Goal: Transaction & Acquisition: Purchase product/service

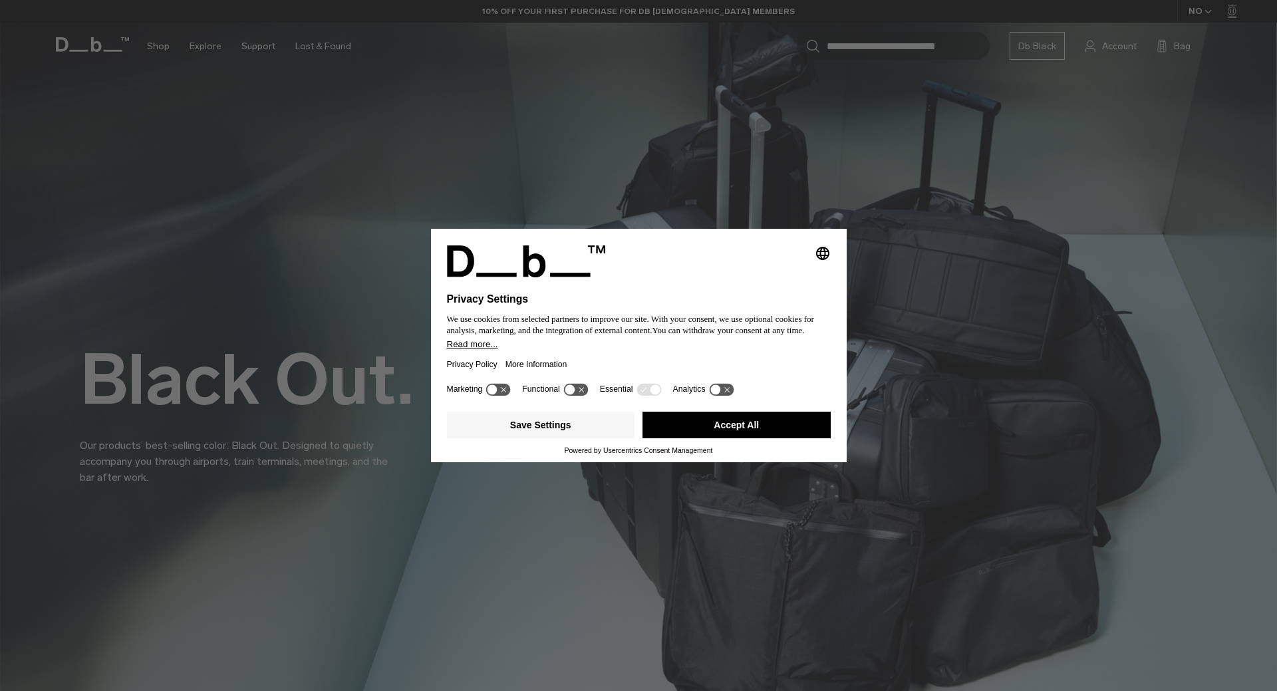
click at [726, 423] on button "Accept All" at bounding box center [736, 425] width 188 height 27
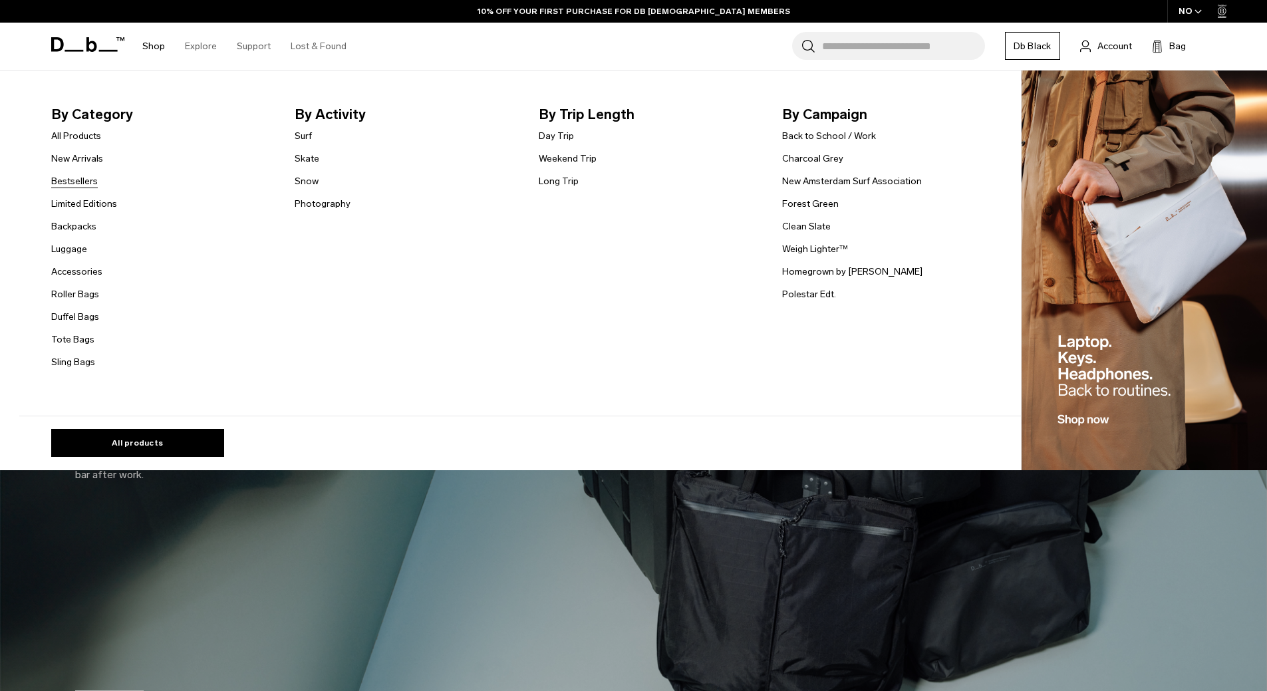
click at [81, 186] on link "Bestsellers" at bounding box center [74, 181] width 47 height 14
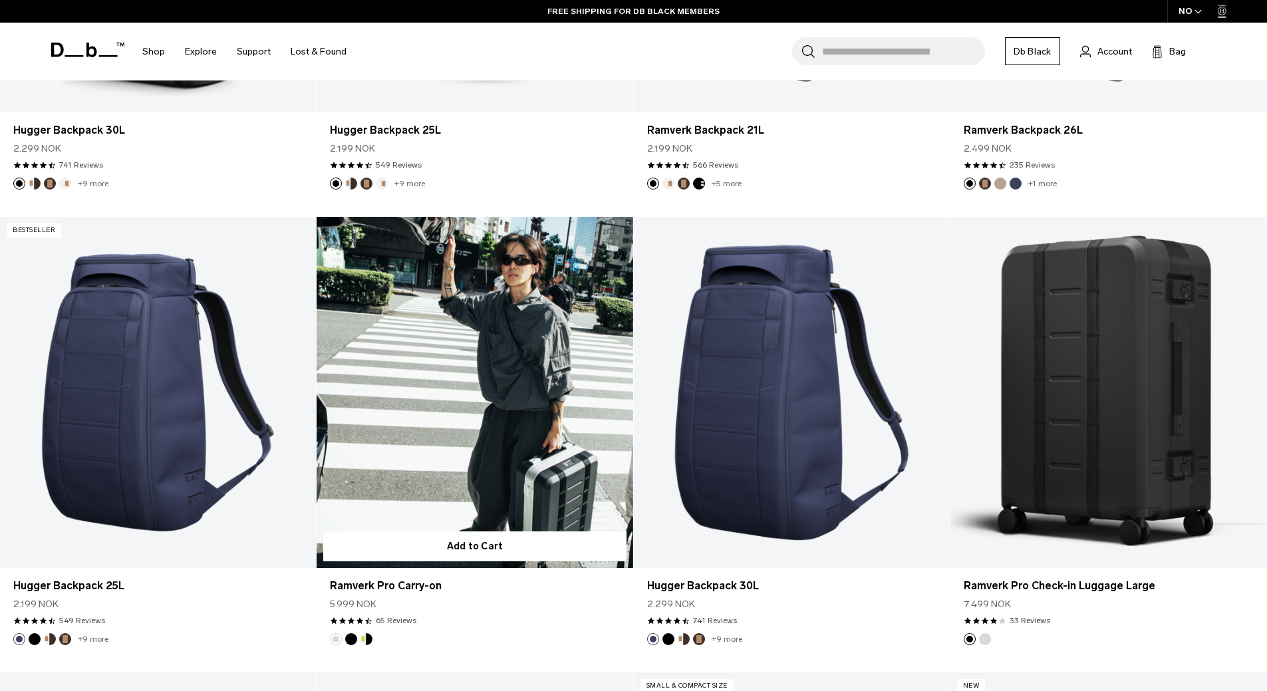
scroll to position [864, 0]
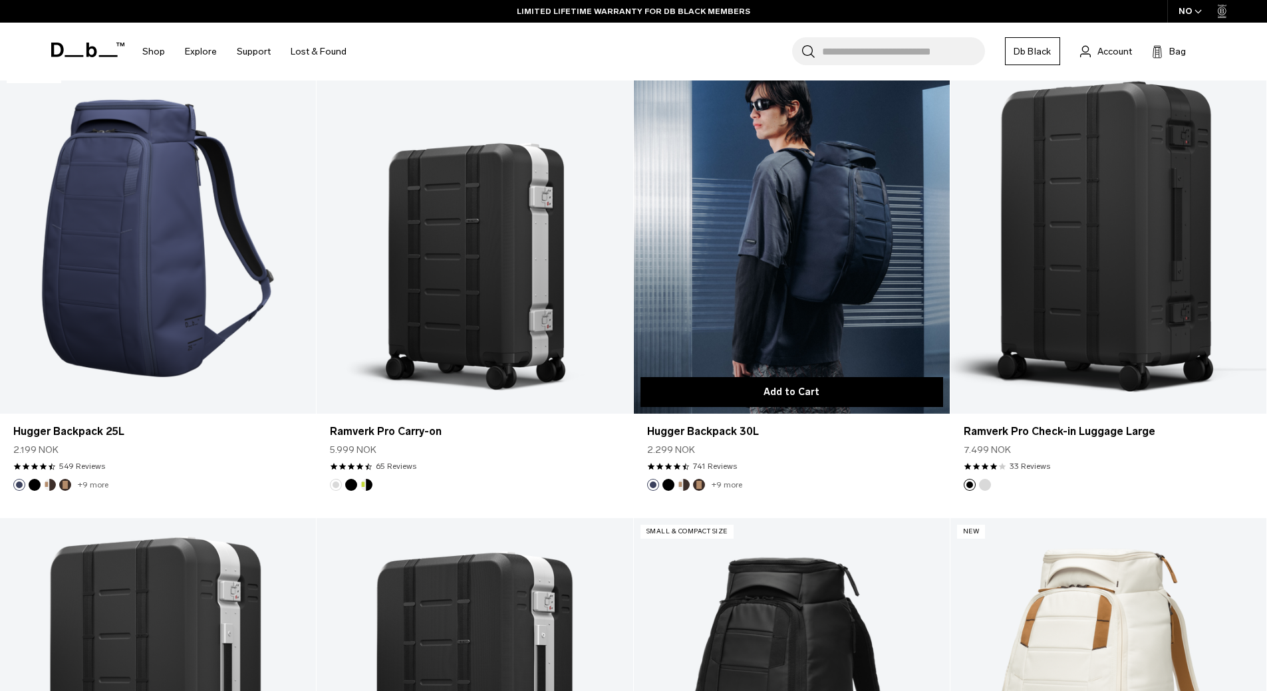
click at [807, 400] on button "Add to Cart" at bounding box center [791, 392] width 303 height 30
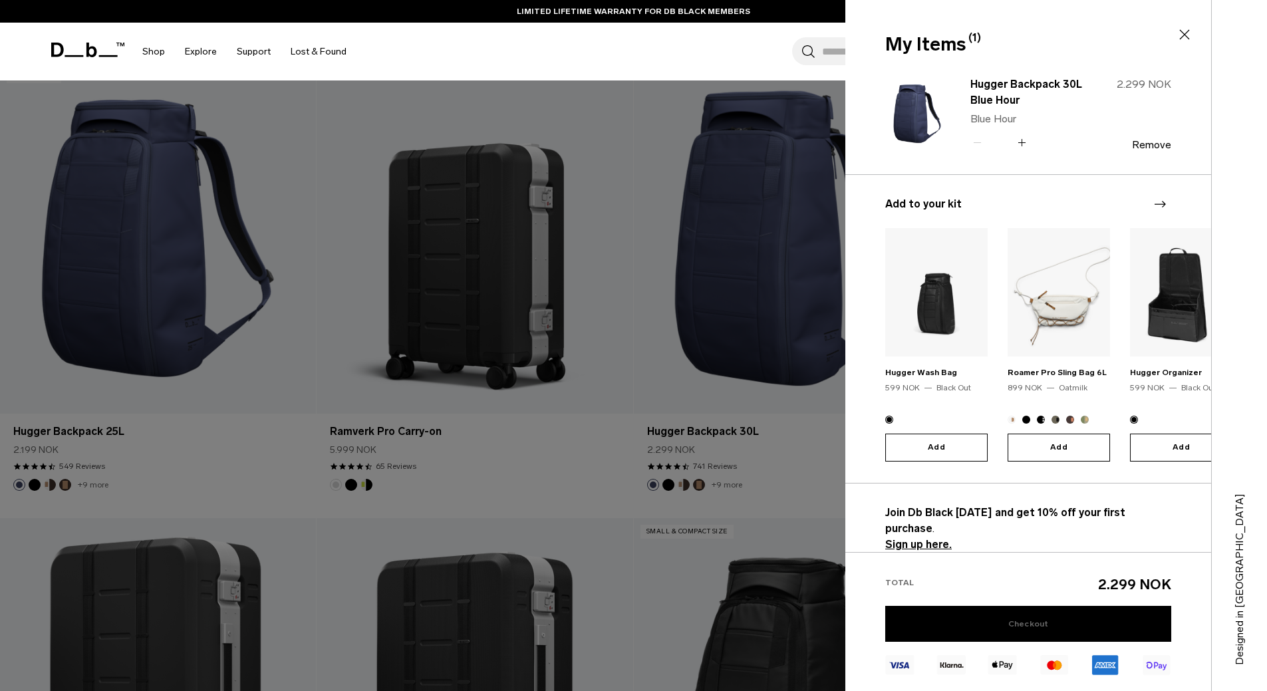
click at [1060, 618] on link "Checkout" at bounding box center [1028, 624] width 286 height 36
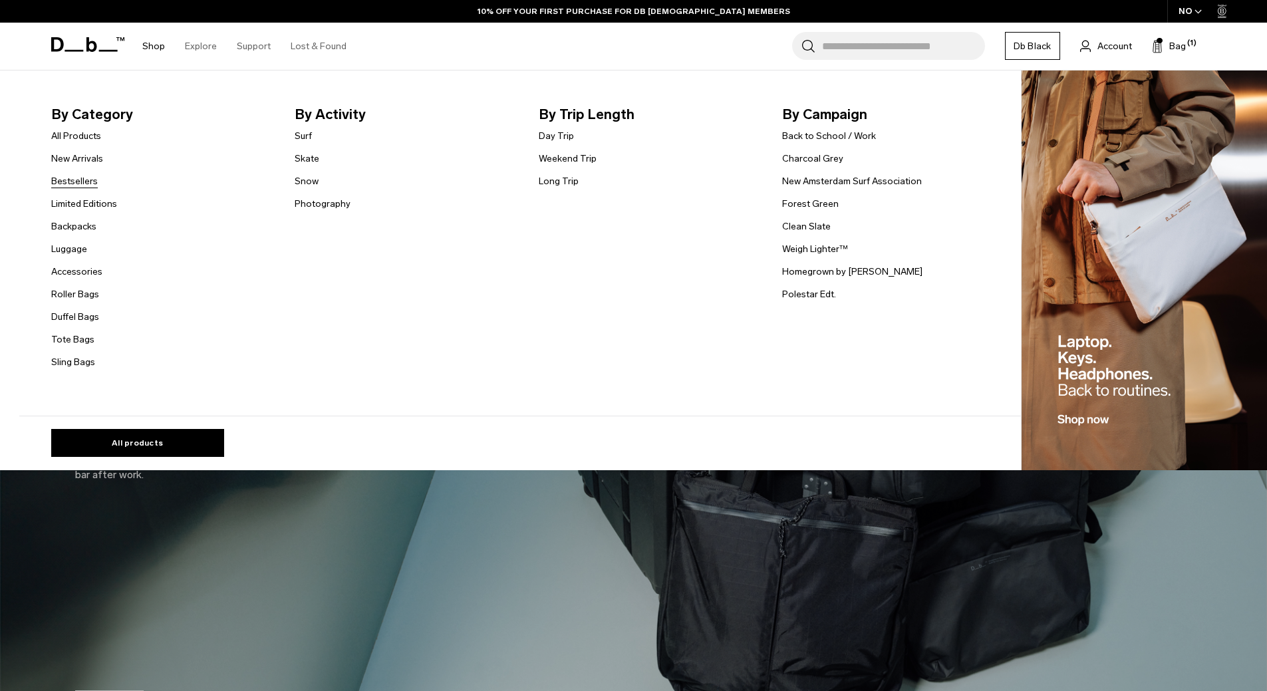
click at [92, 184] on link "Bestsellers" at bounding box center [74, 181] width 47 height 14
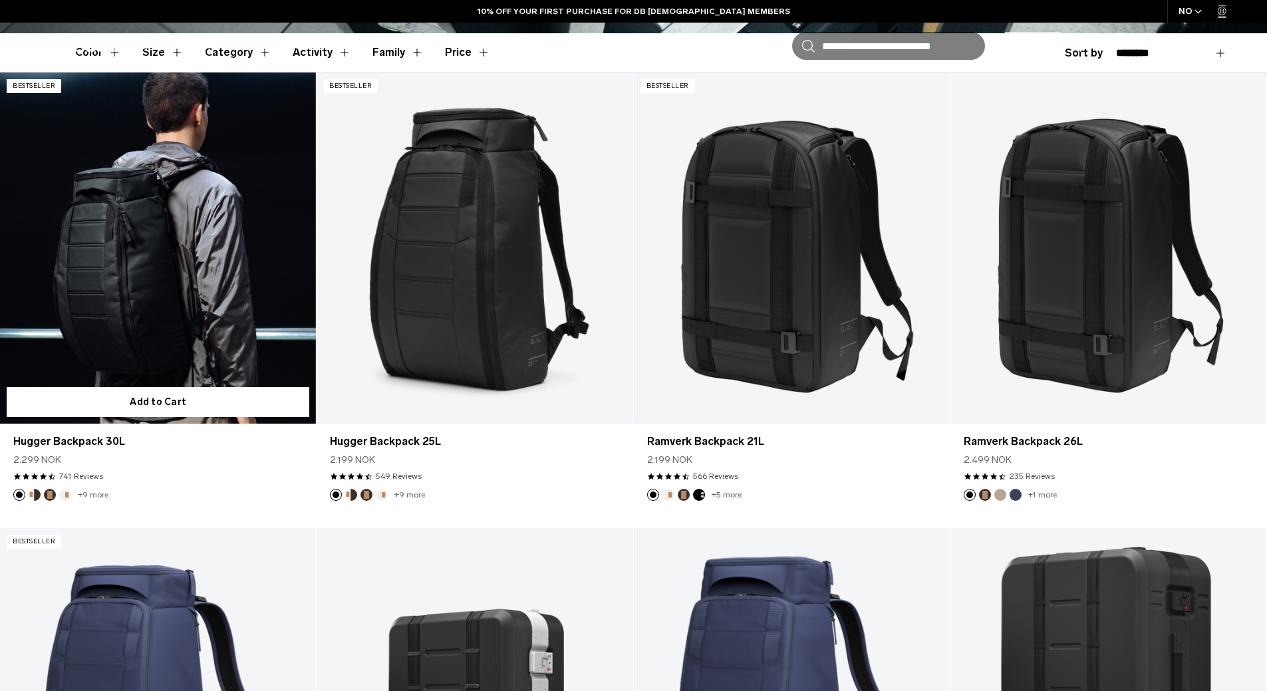
click at [108, 272] on link "Hugger Backpack 30L" at bounding box center [158, 247] width 316 height 351
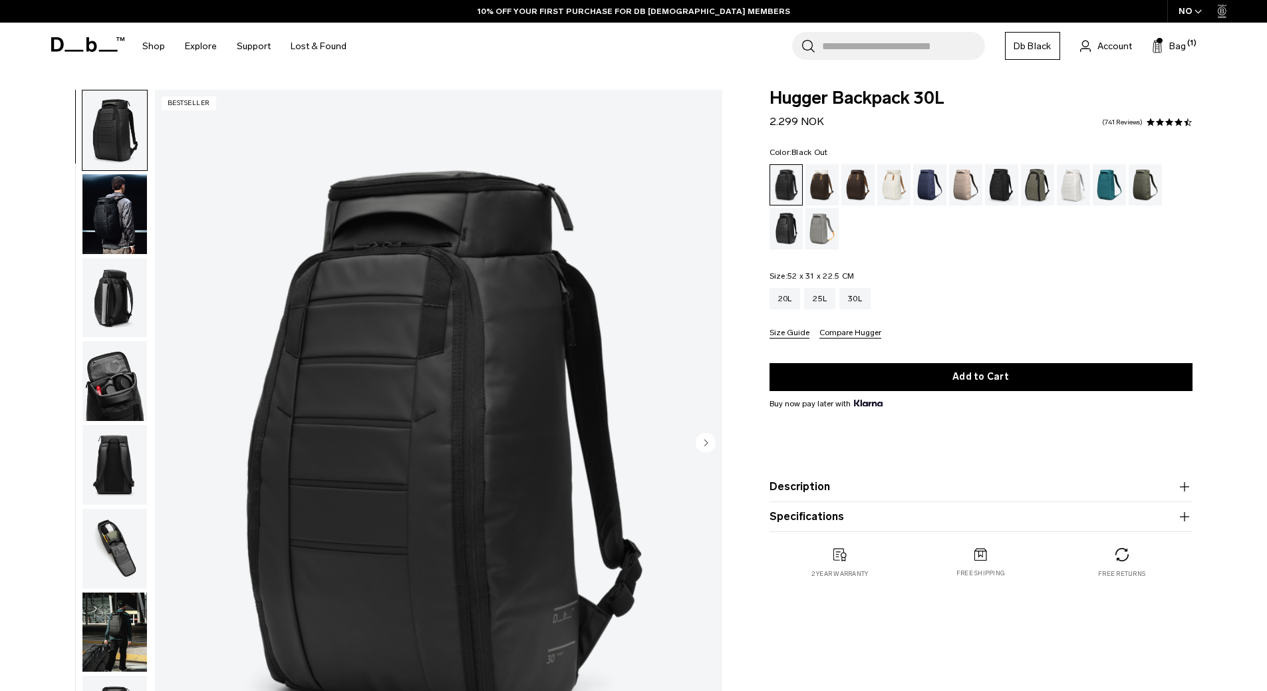
click at [114, 197] on img "button" at bounding box center [114, 214] width 64 height 80
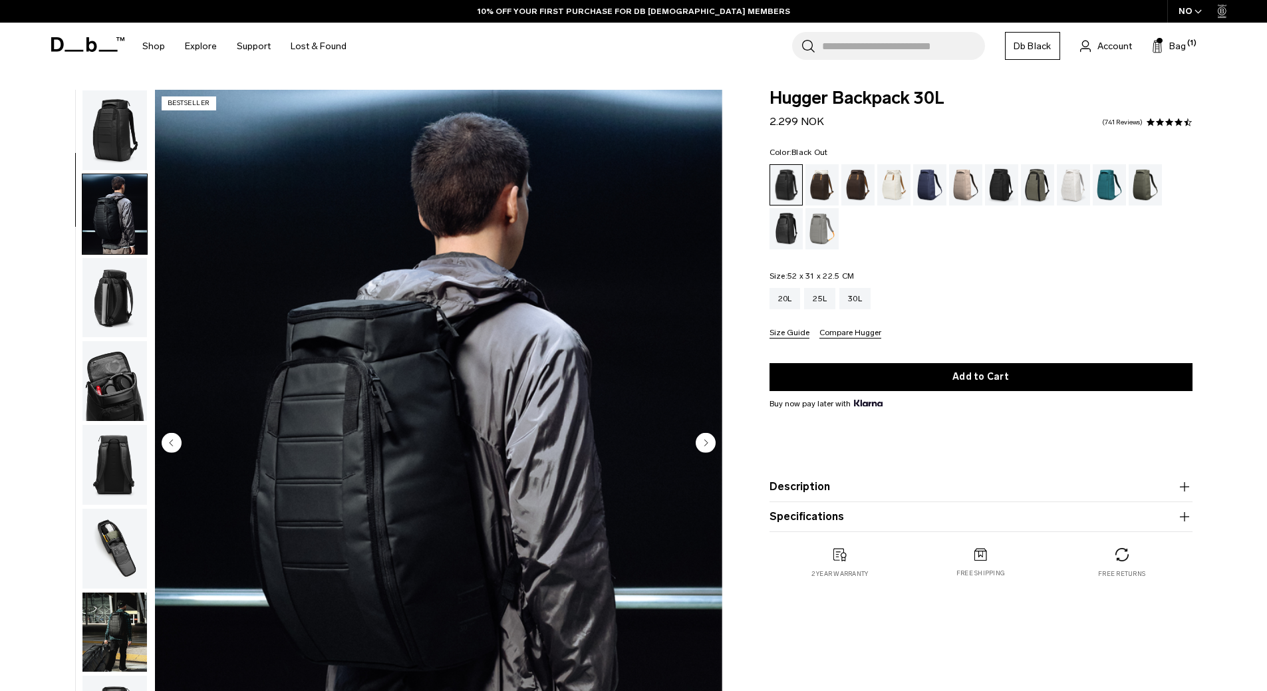
scroll to position [84, 0]
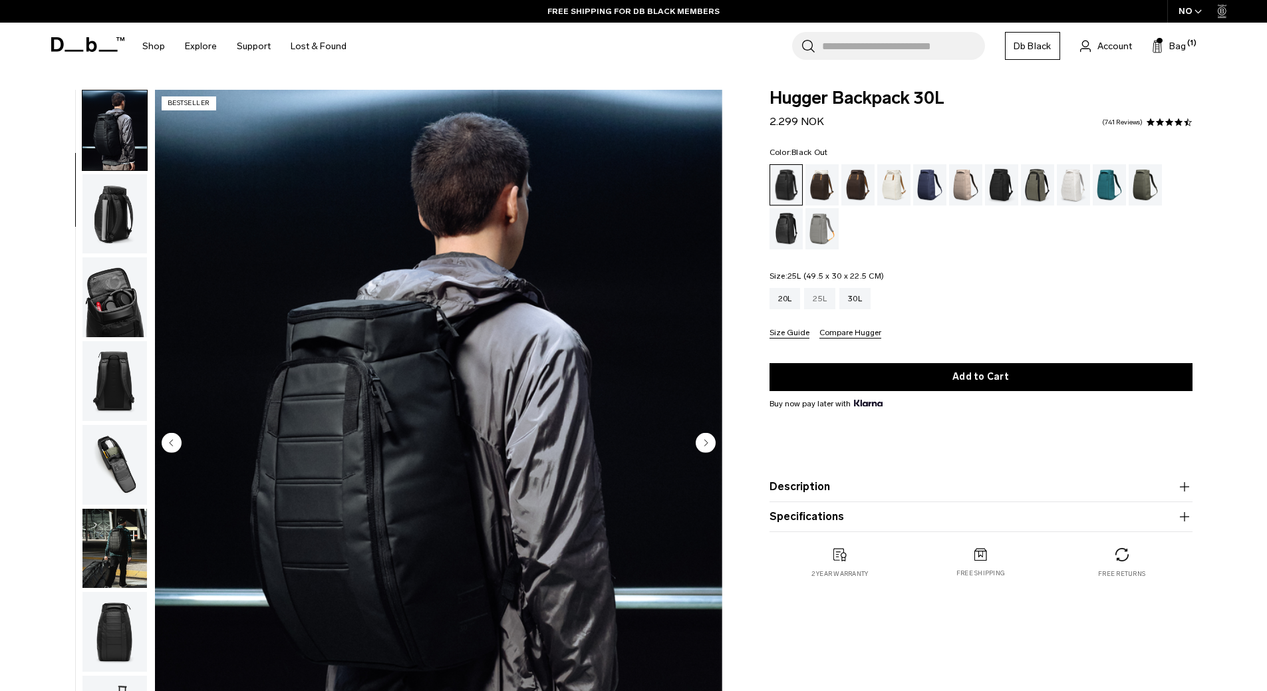
click at [820, 302] on div "25L" at bounding box center [819, 298] width 31 height 21
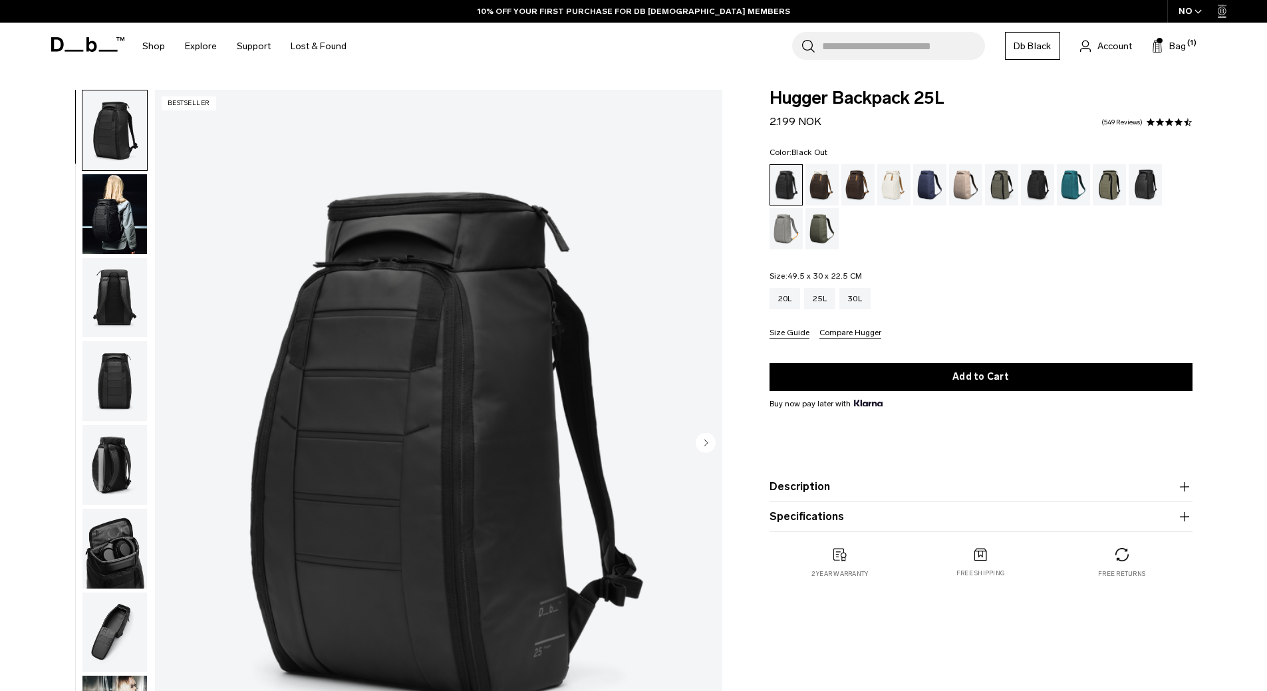
click at [116, 233] on img "button" at bounding box center [114, 214] width 64 height 80
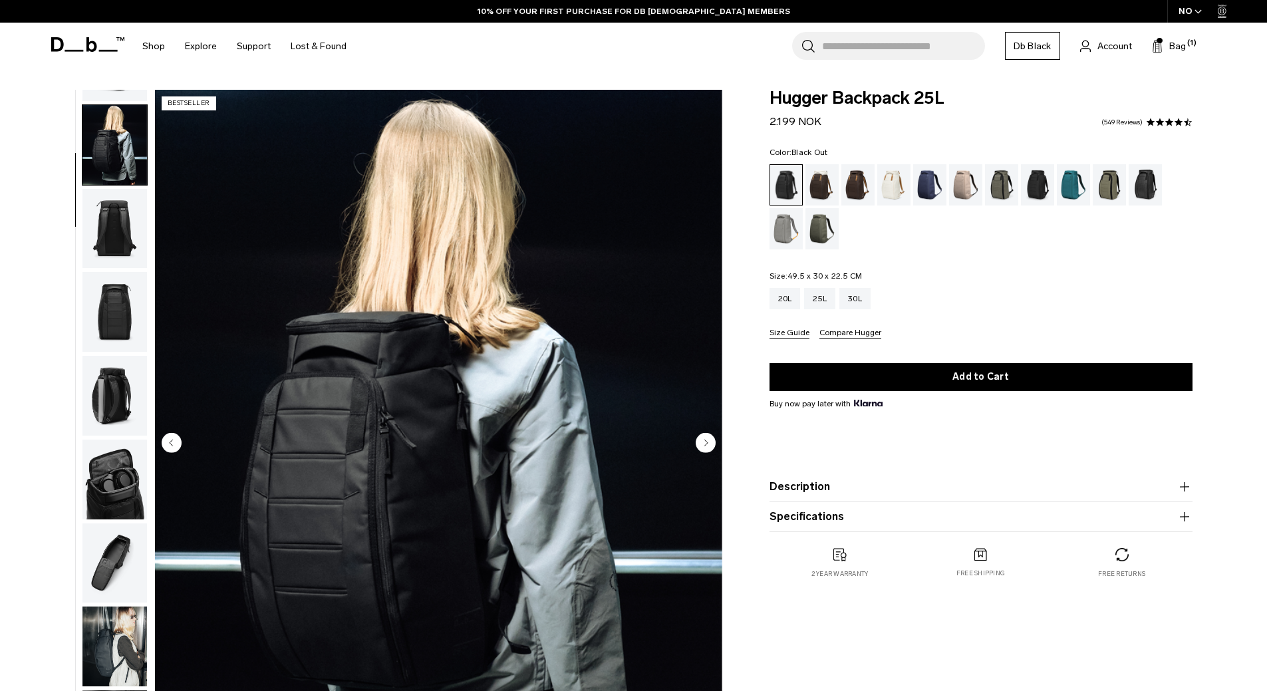
scroll to position [84, 0]
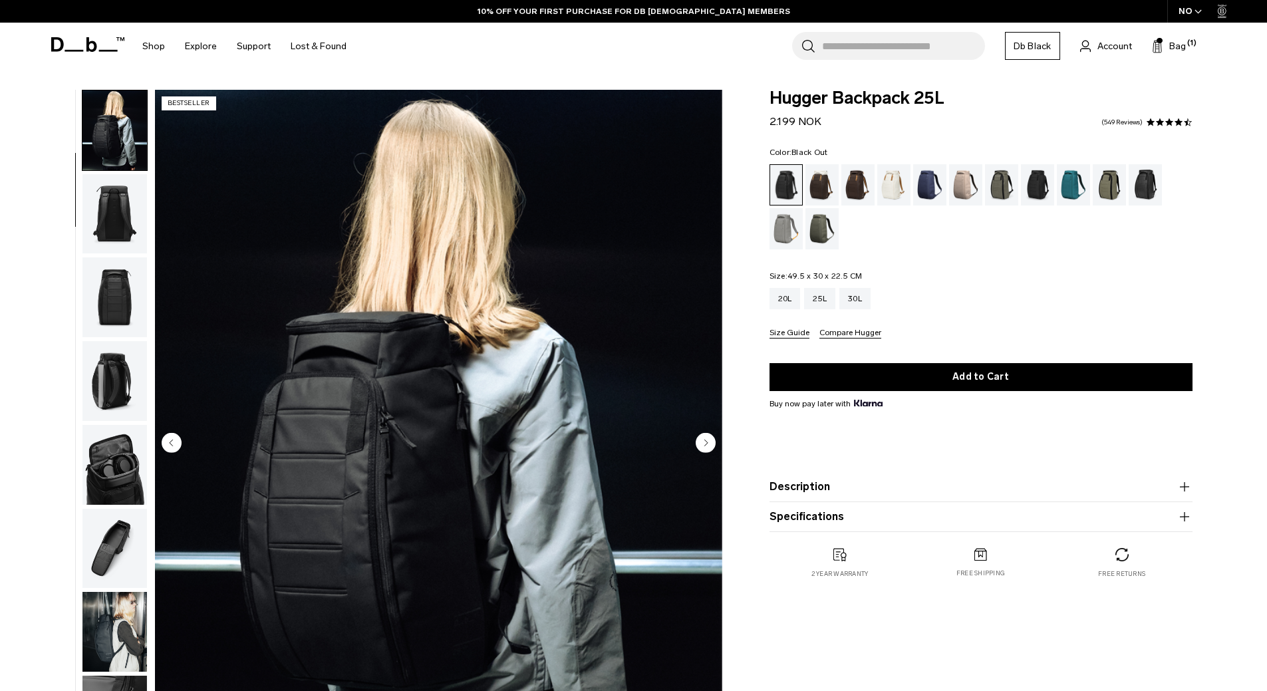
click at [121, 293] on img "button" at bounding box center [114, 297] width 64 height 80
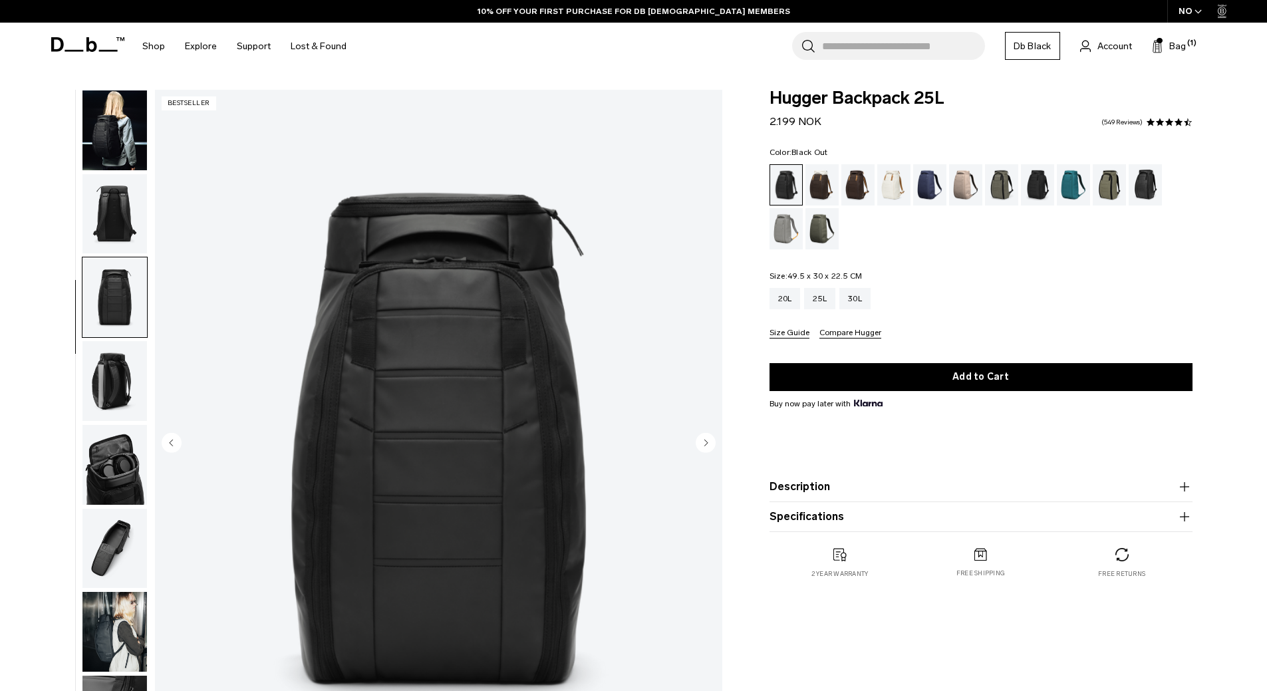
scroll to position [209, 0]
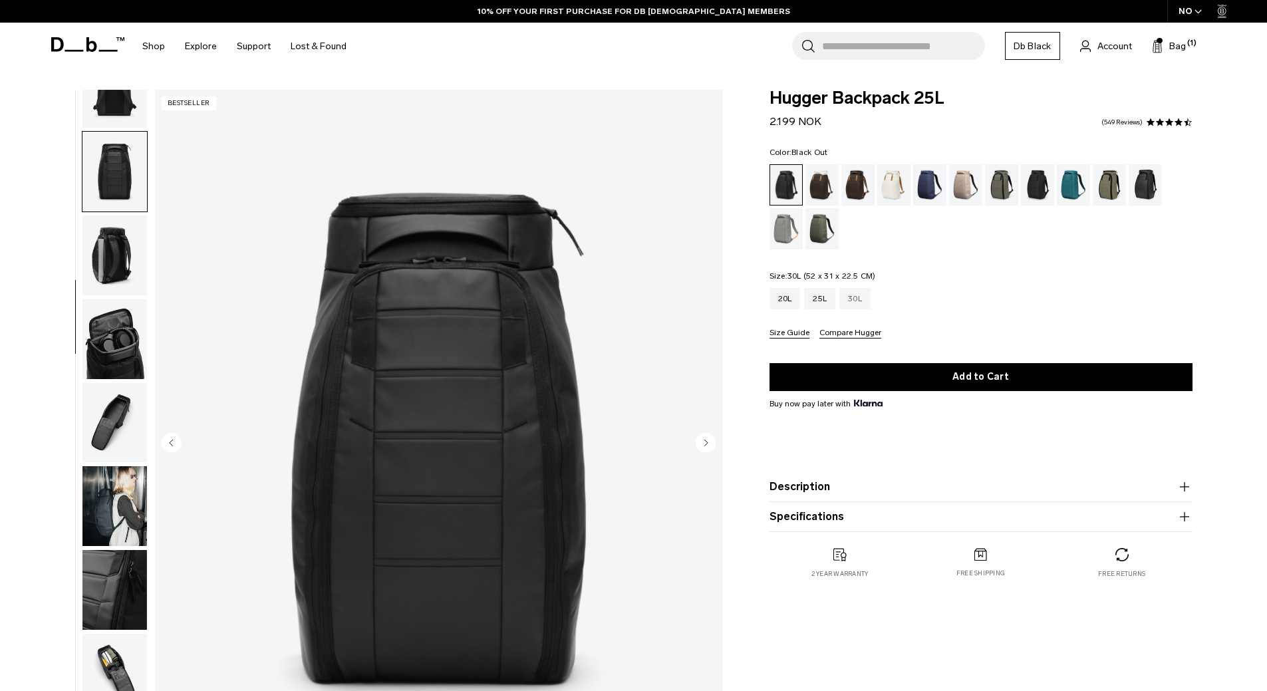
click at [856, 301] on div "30L" at bounding box center [854, 298] width 31 height 21
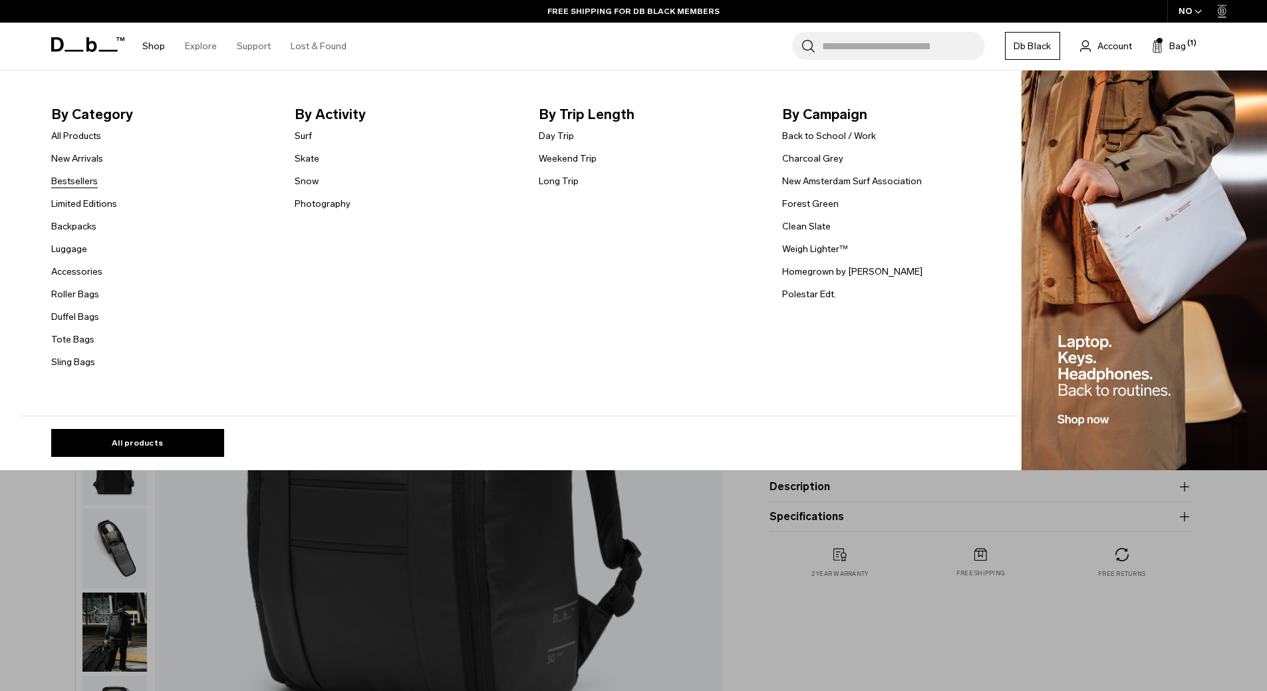
click at [75, 177] on link "Bestsellers" at bounding box center [74, 181] width 47 height 14
